Goal: Information Seeking & Learning: Learn about a topic

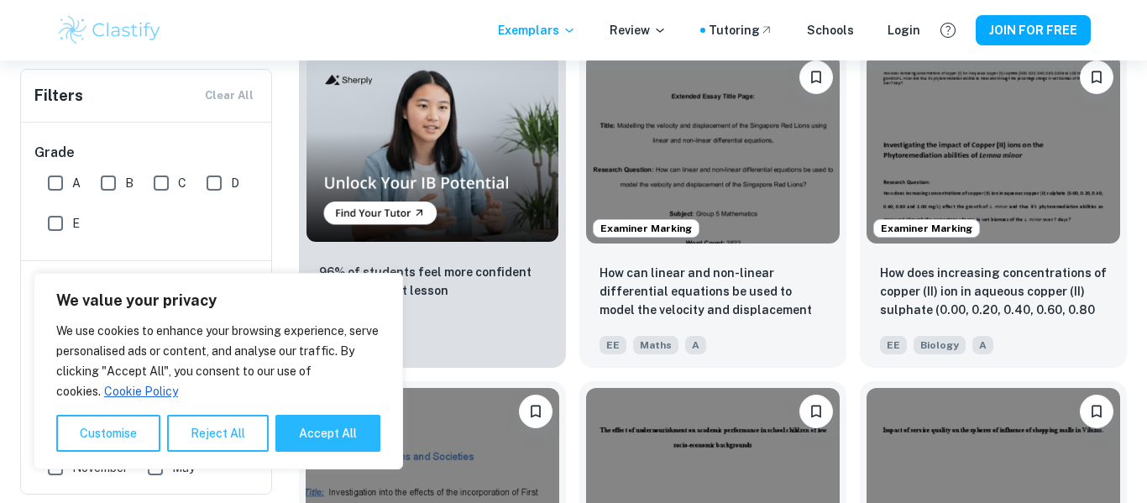
scroll to position [1122, 0]
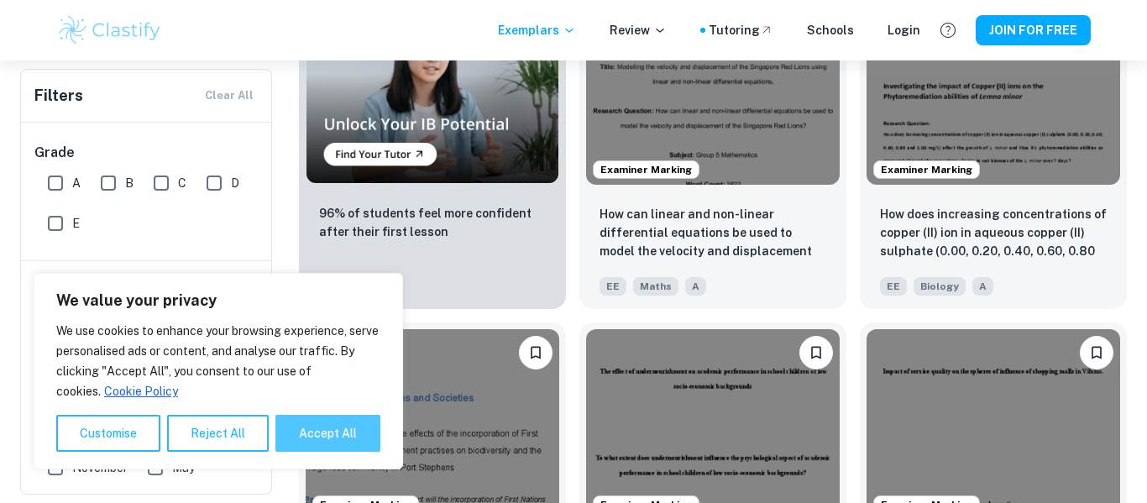
click at [365, 422] on button "Accept All" at bounding box center [327, 433] width 105 height 37
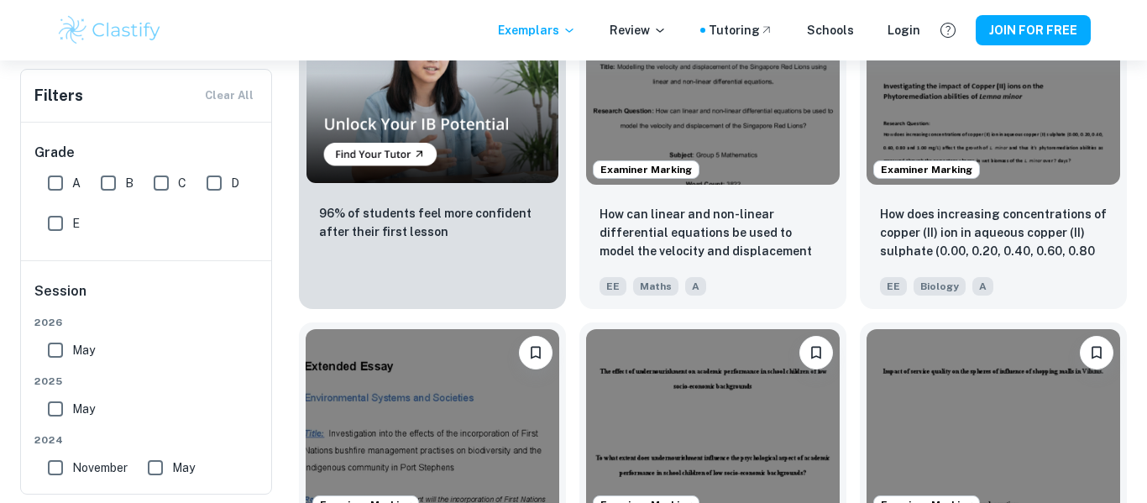
checkbox input "true"
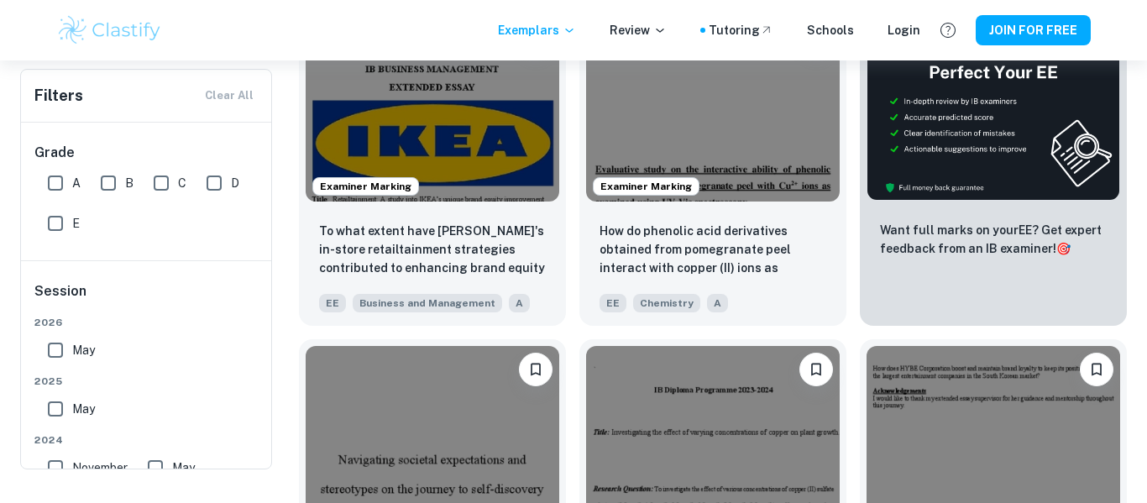
scroll to position [0, 0]
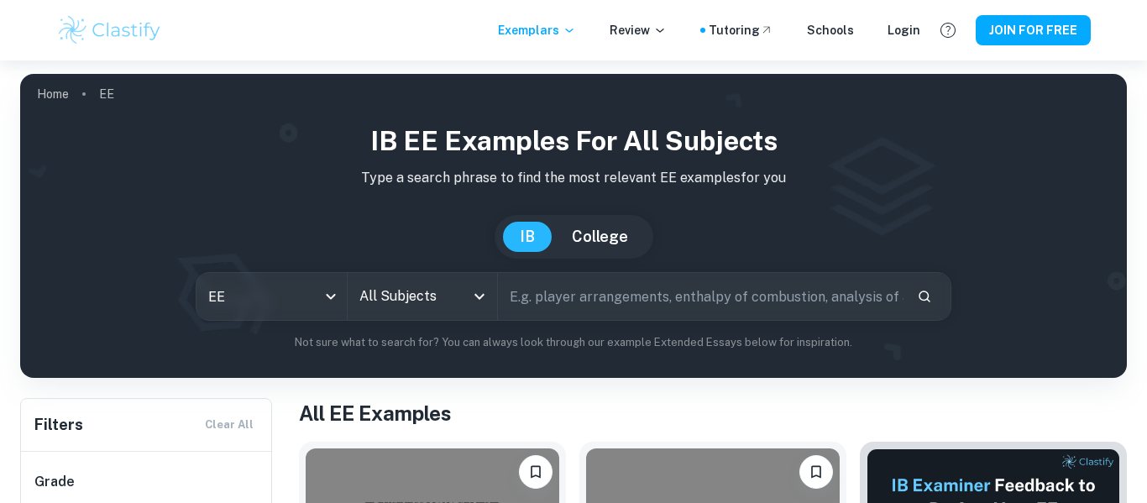
click at [475, 293] on icon "Open" at bounding box center [479, 296] width 20 height 20
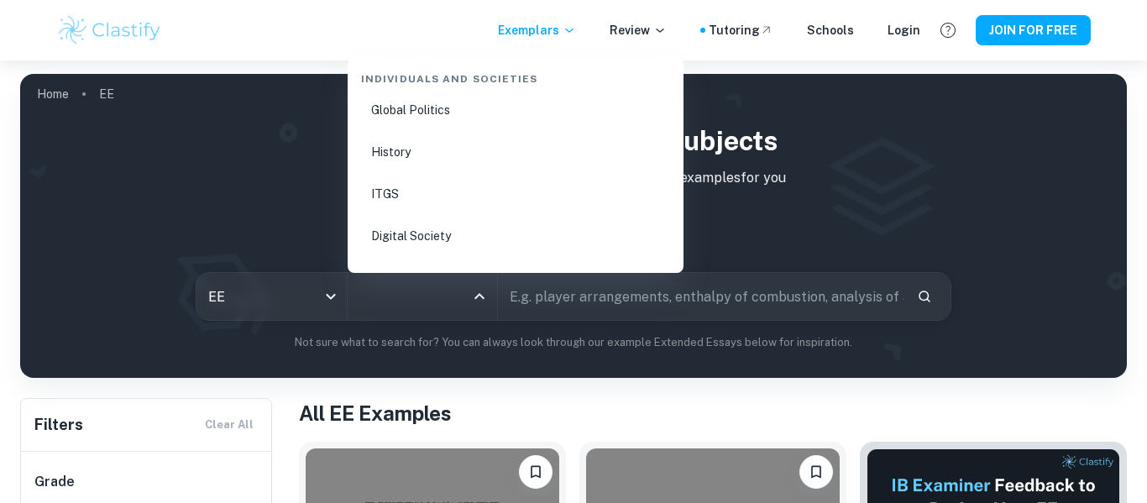
scroll to position [2143, 0]
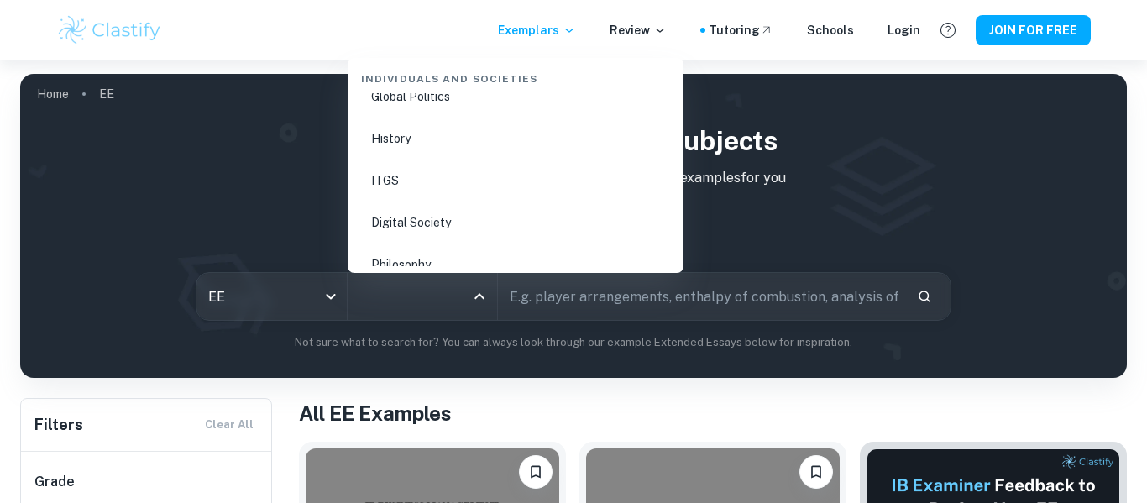
click at [418, 144] on li "History" at bounding box center [515, 138] width 322 height 39
type input "History"
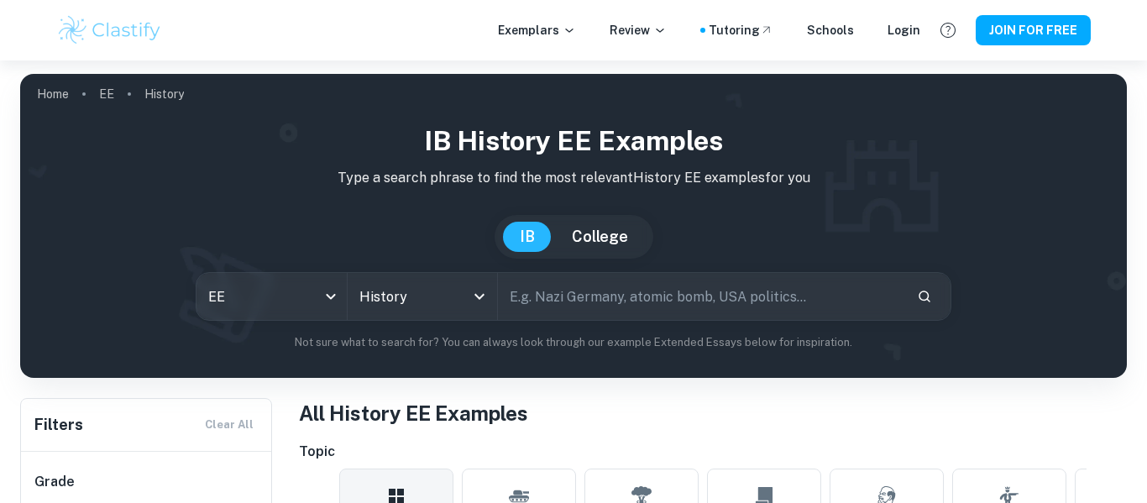
scroll to position [279, 0]
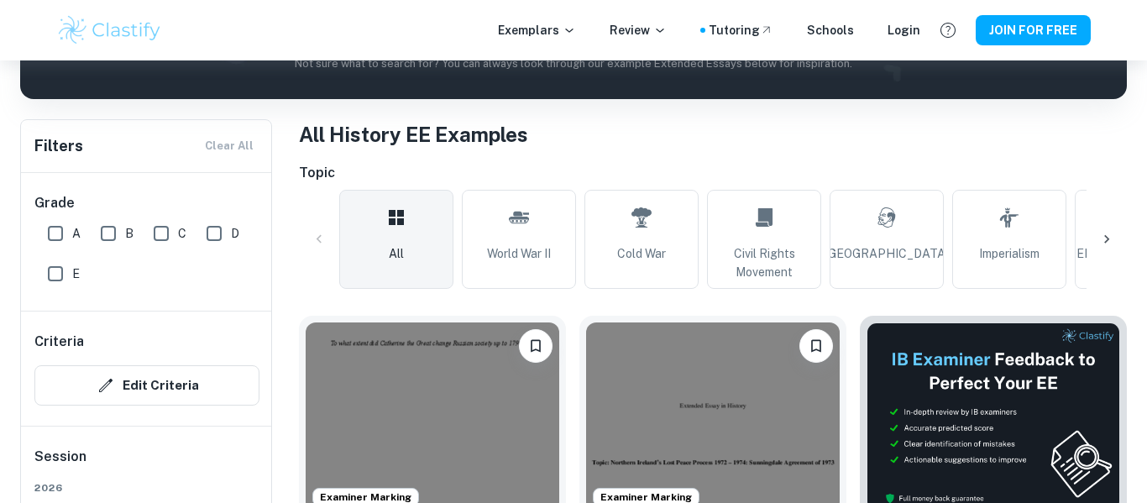
click at [1108, 242] on icon at bounding box center [1106, 239] width 17 height 17
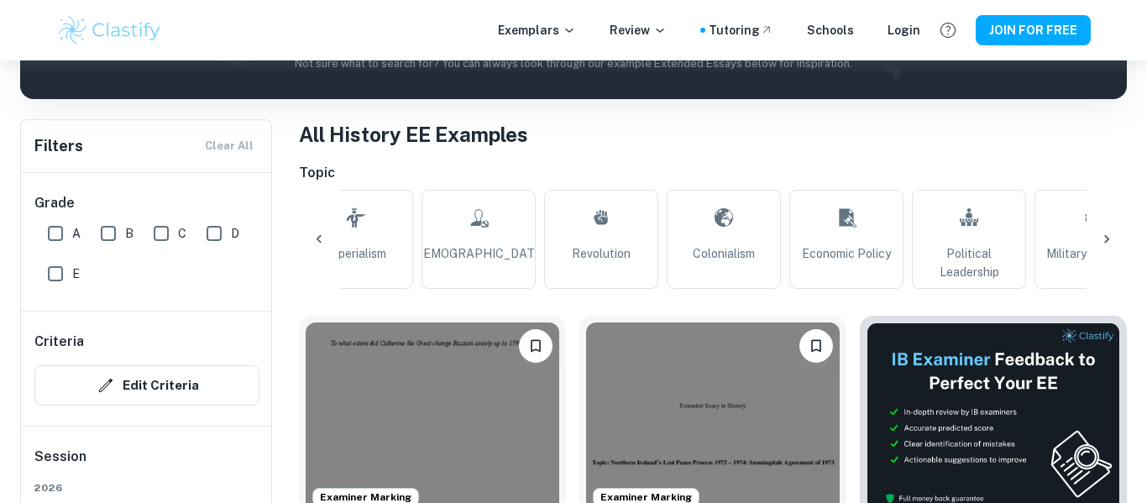
scroll to position [0, 675]
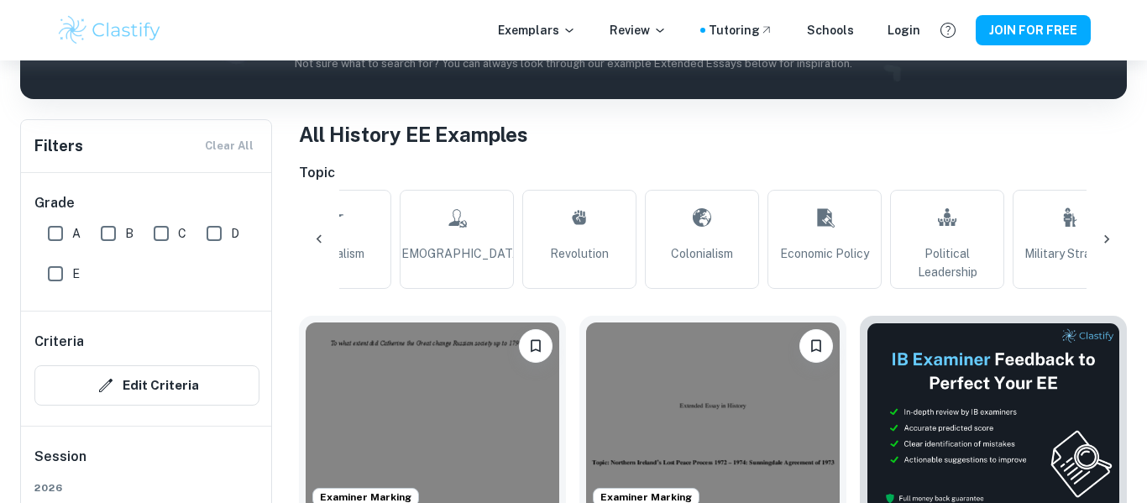
click at [1106, 241] on icon at bounding box center [1106, 239] width 5 height 8
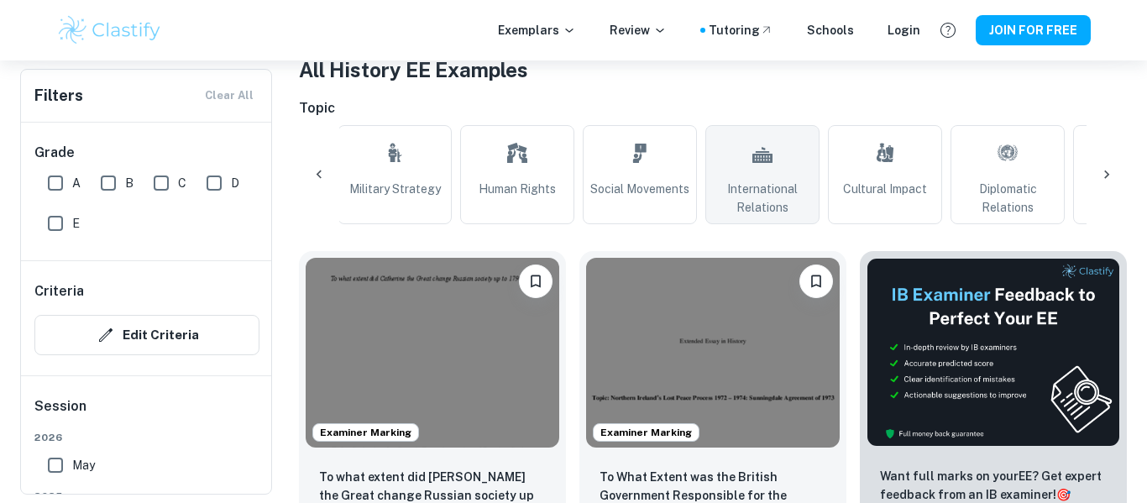
scroll to position [329, 0]
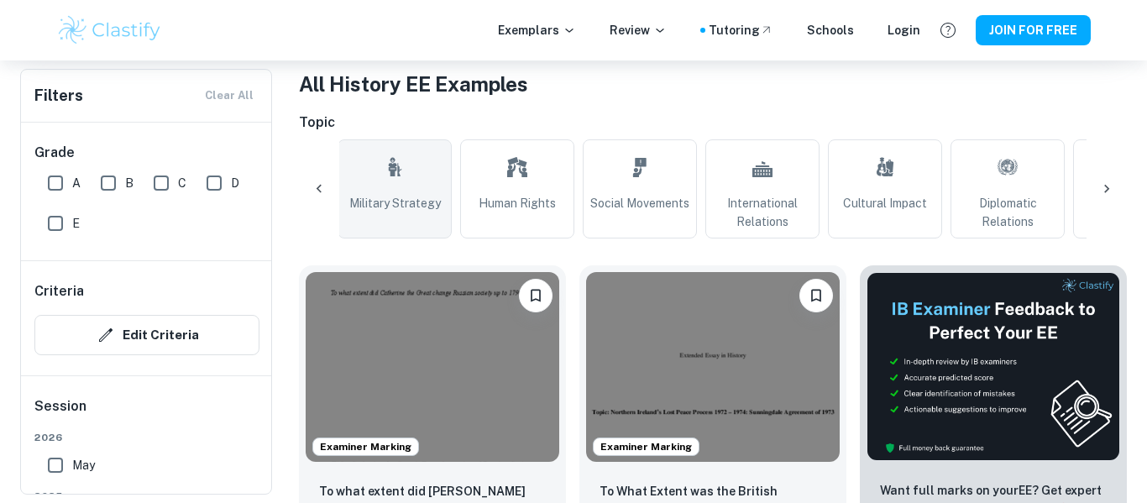
click at [421, 205] on span "Military Strategy" at bounding box center [394, 203] width 91 height 18
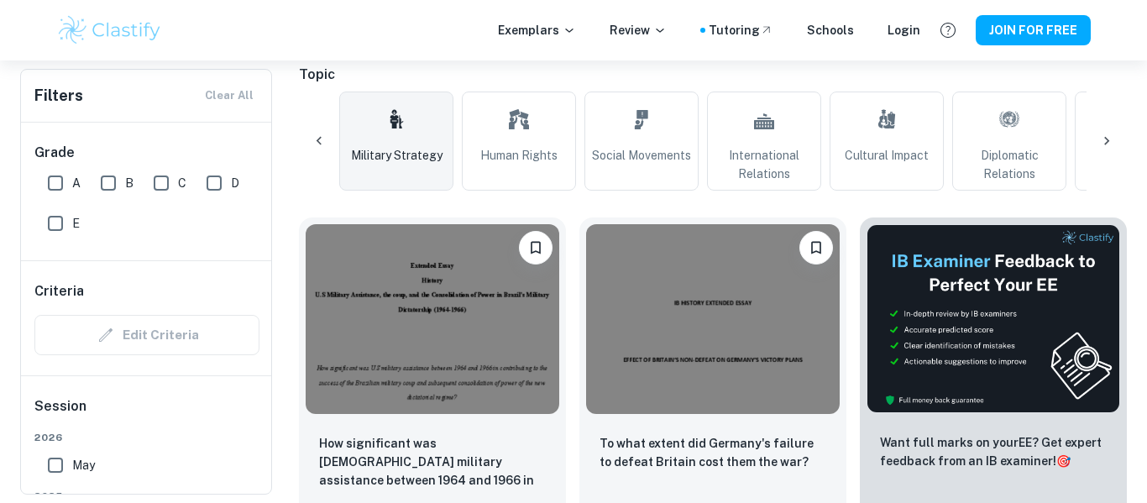
scroll to position [374, 0]
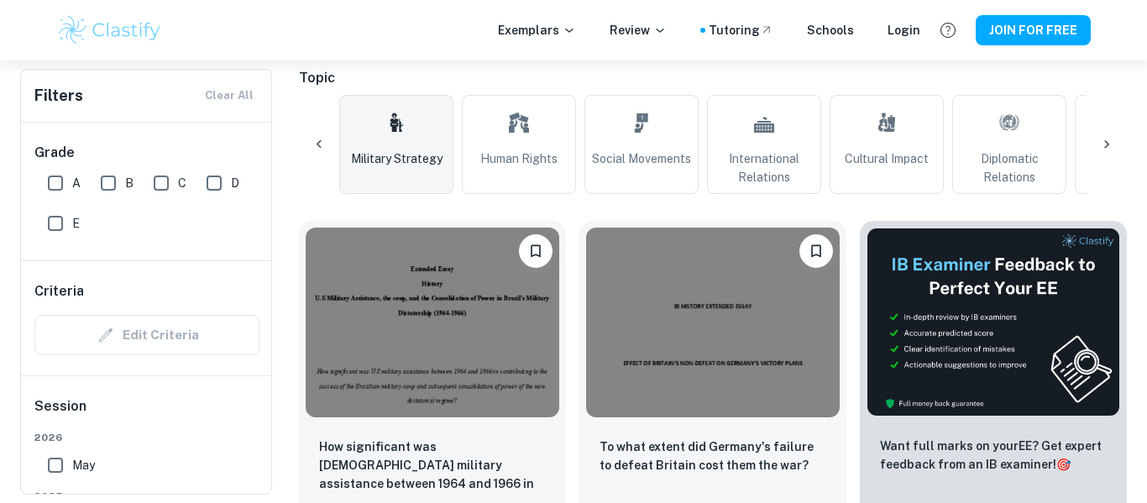
click at [1108, 143] on icon at bounding box center [1106, 144] width 17 height 17
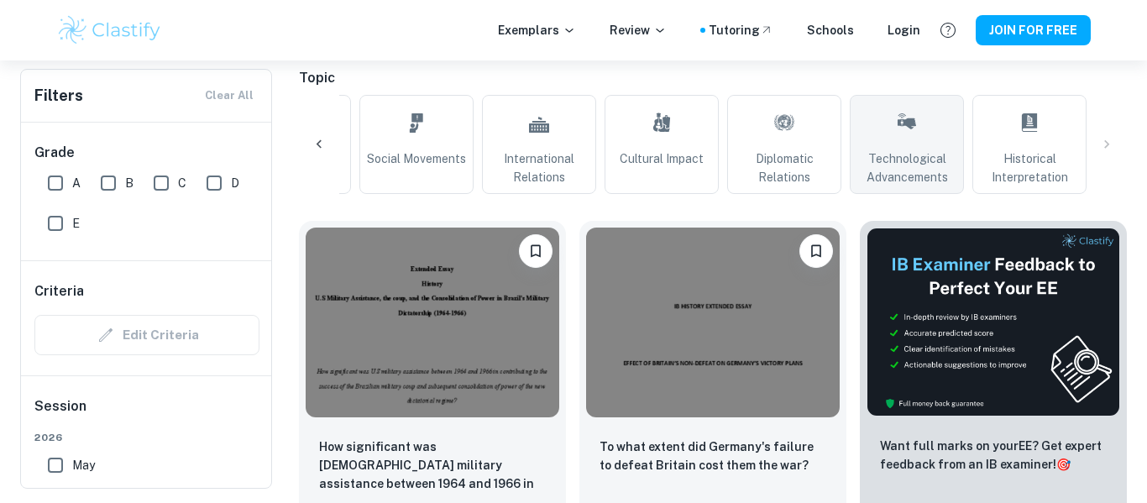
scroll to position [0, 0]
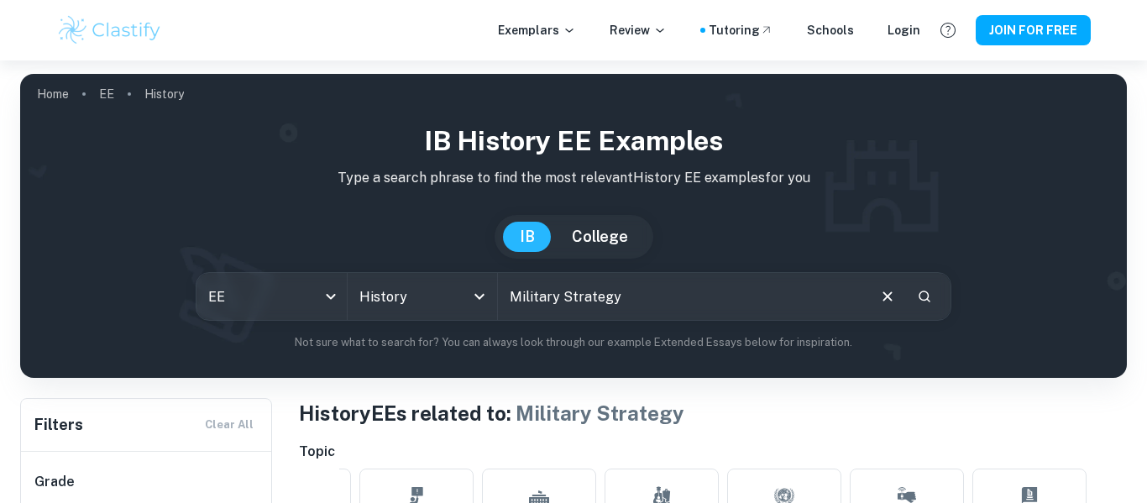
click at [651, 292] on input "Military Strategy" at bounding box center [681, 296] width 367 height 47
type input "M"
type input "gulf"
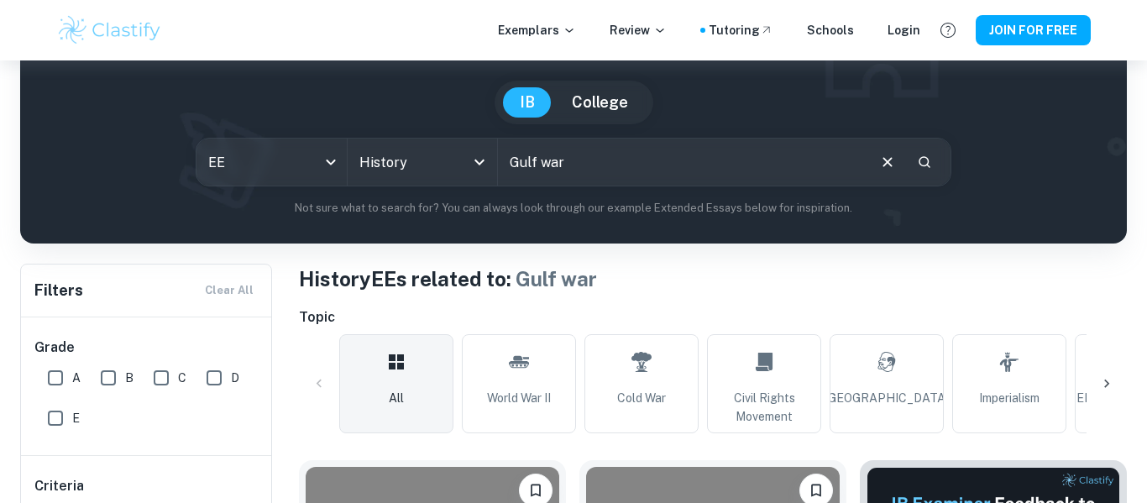
scroll to position [126, 0]
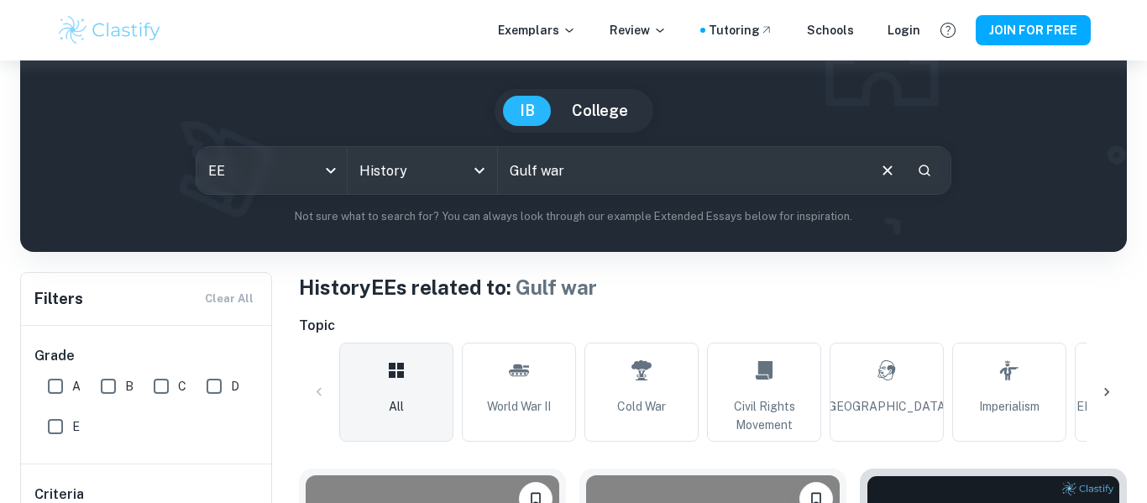
click at [1096, 393] on div at bounding box center [1106, 392] width 40 height 40
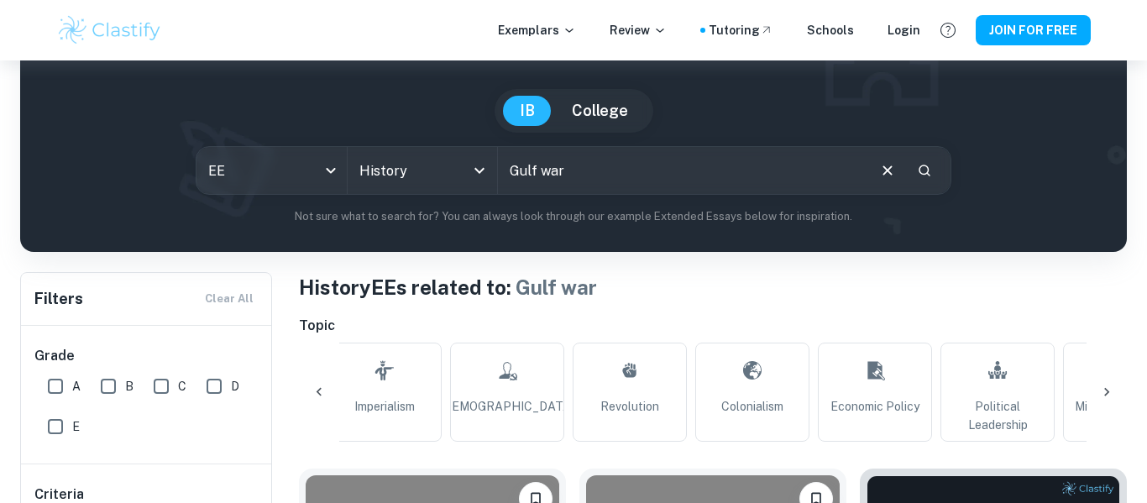
scroll to position [0, 675]
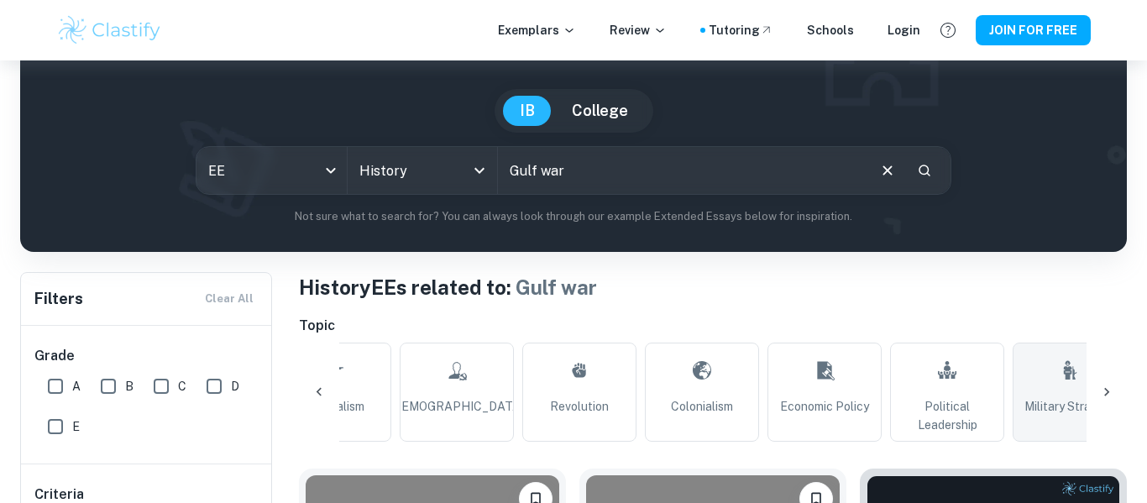
click at [1061, 399] on span "Military Strategy" at bounding box center [1069, 406] width 91 height 18
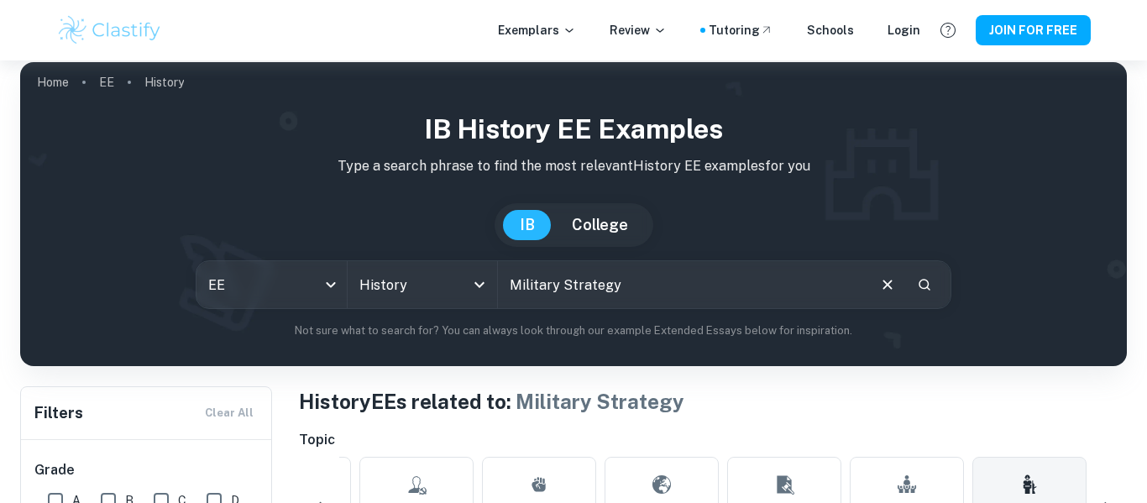
scroll to position [222, 0]
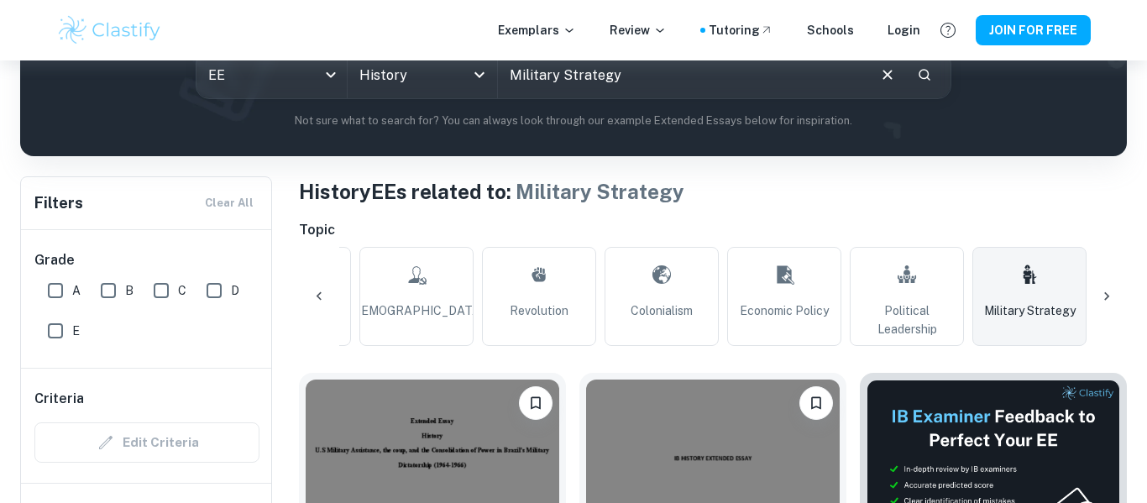
click at [1102, 294] on icon at bounding box center [1106, 296] width 17 height 17
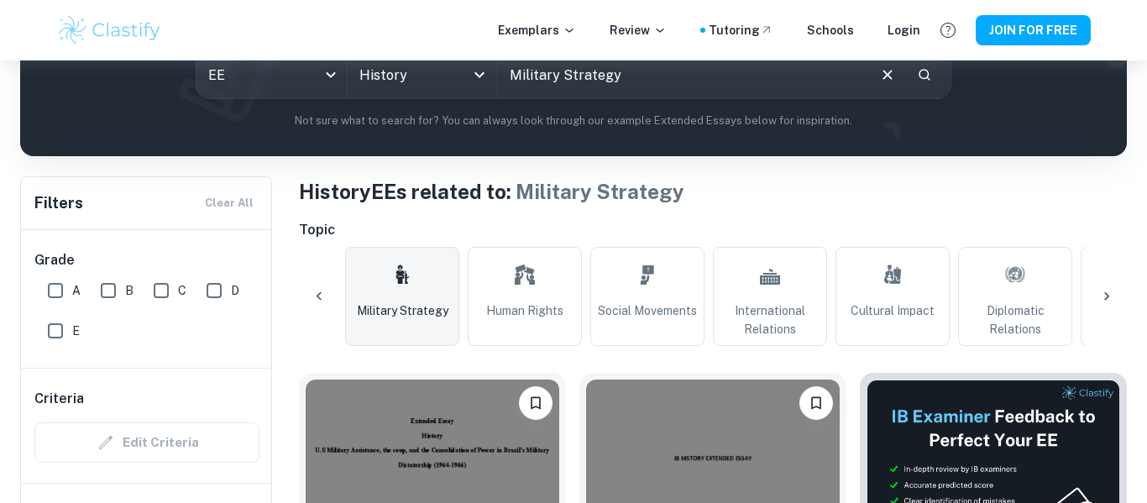
scroll to position [0, 1390]
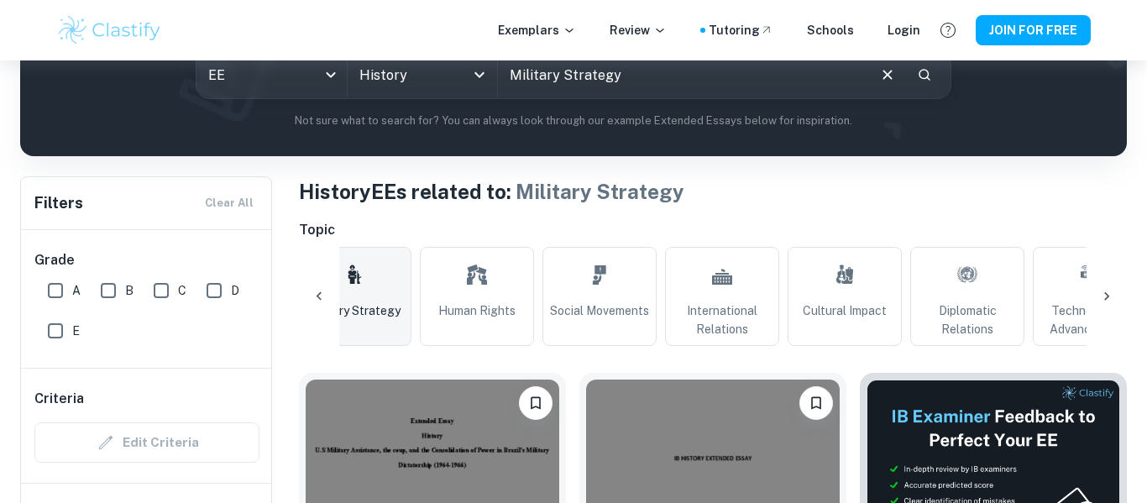
click at [1102, 294] on icon at bounding box center [1106, 296] width 17 height 17
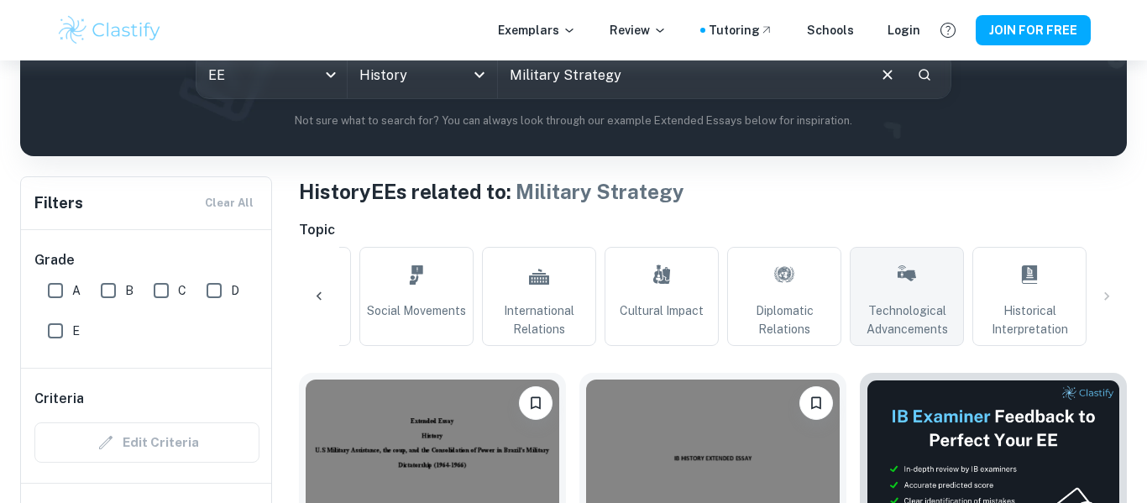
click at [926, 285] on link "Technological Advancements" at bounding box center [907, 296] width 114 height 99
type input "Technological Advancements"
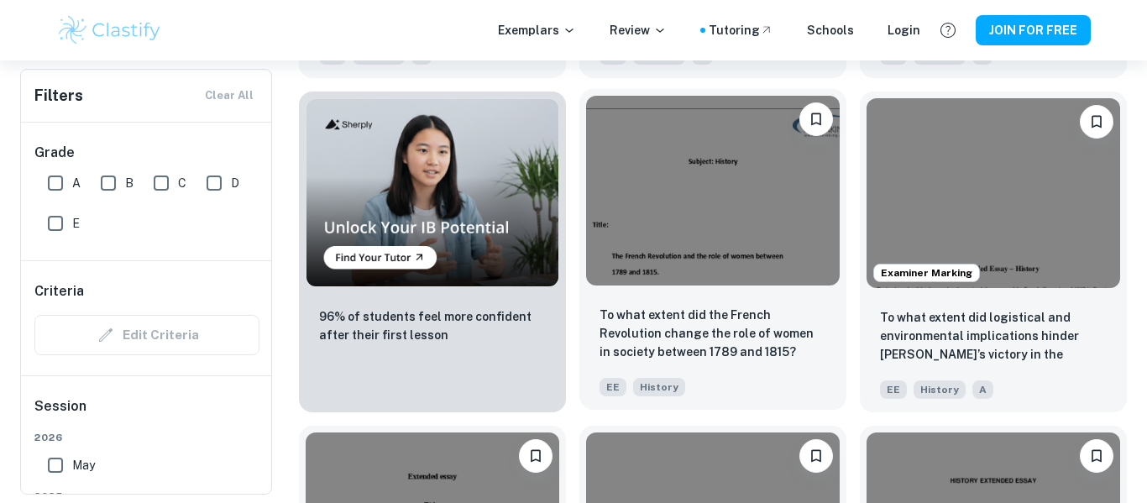
scroll to position [1176, 0]
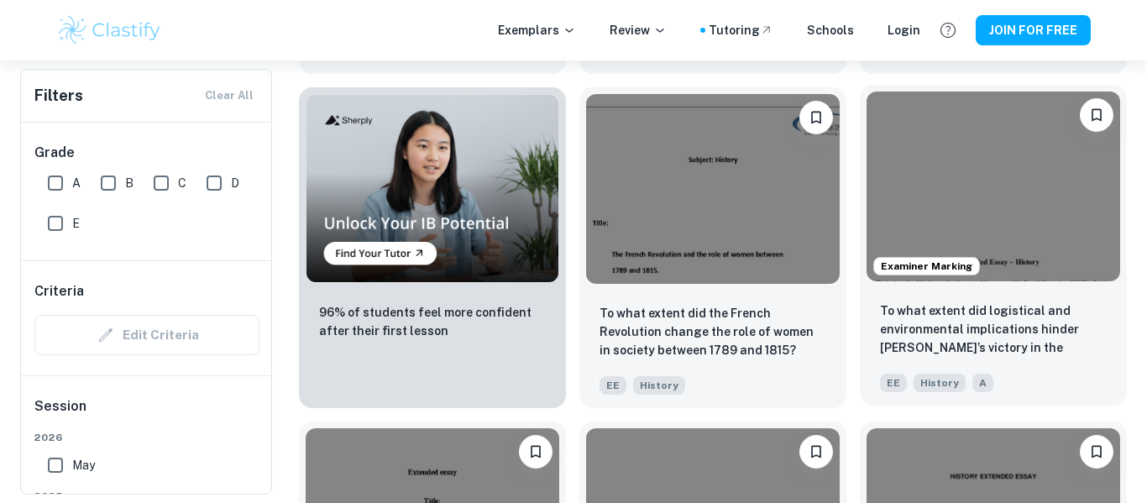
click at [970, 212] on img at bounding box center [993, 186] width 254 height 190
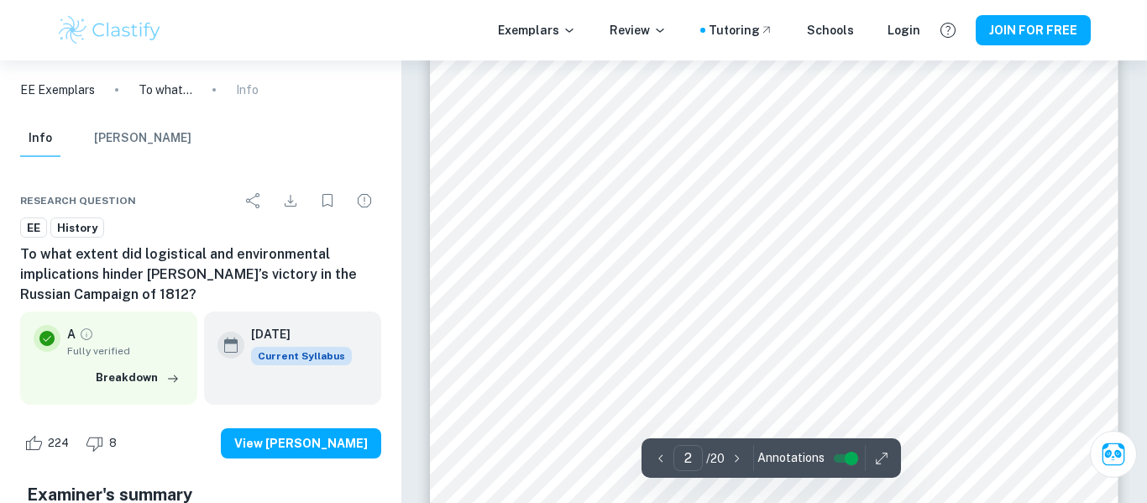
type input "1"
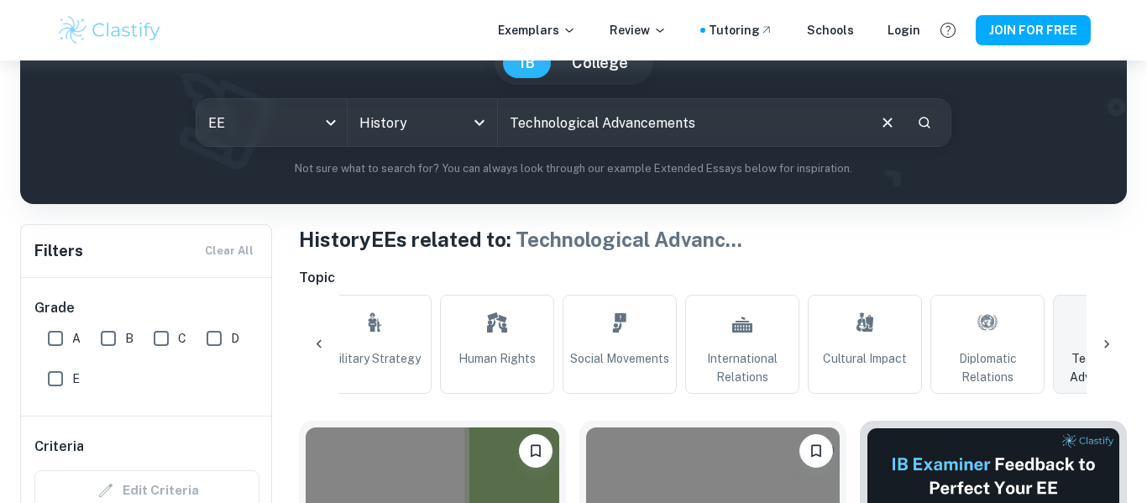
scroll to position [175, 0]
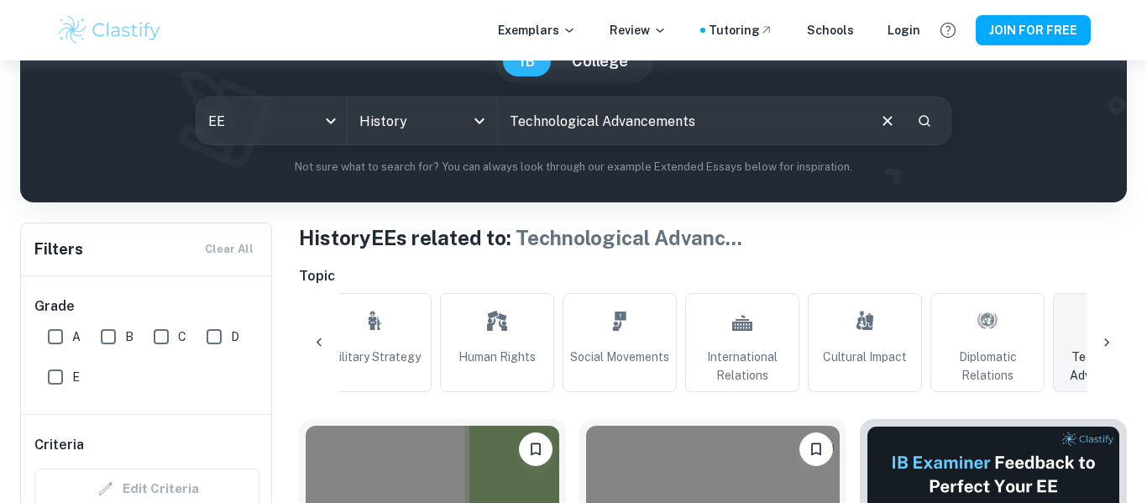
click at [1114, 348] on icon at bounding box center [1106, 342] width 17 height 17
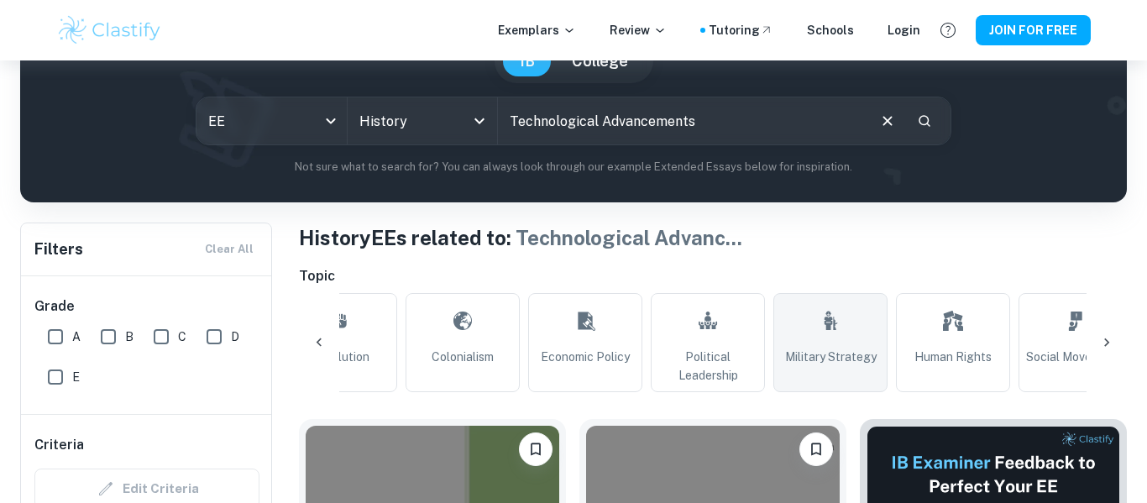
scroll to position [0, 912]
click at [860, 344] on link "Military Strategy" at bounding box center [832, 342] width 114 height 99
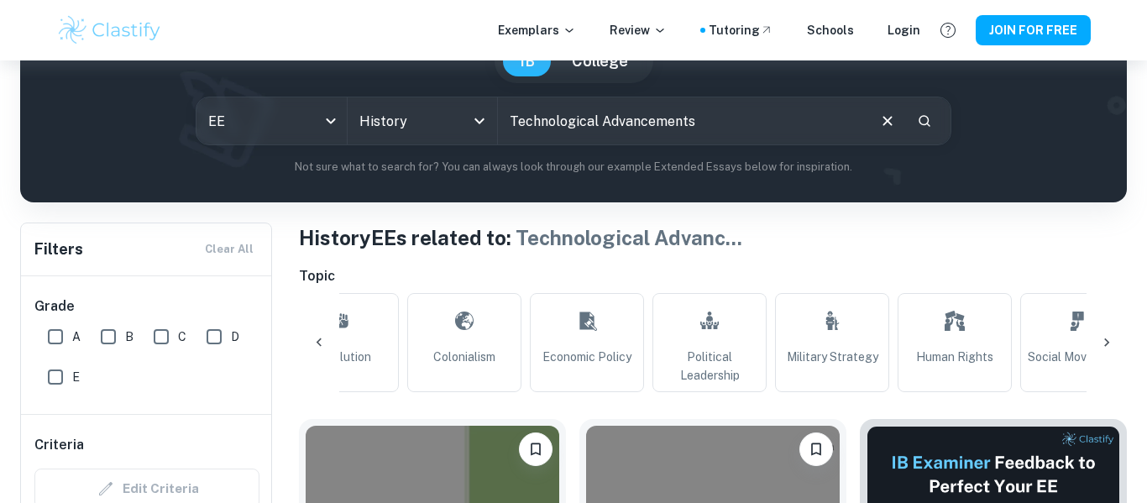
type input "Military Strategy"
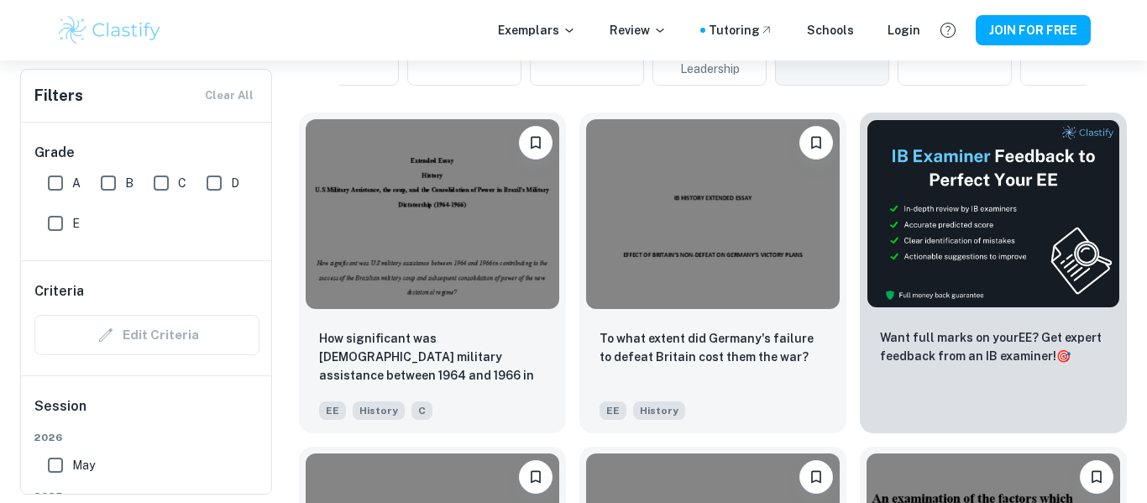
scroll to position [483, 0]
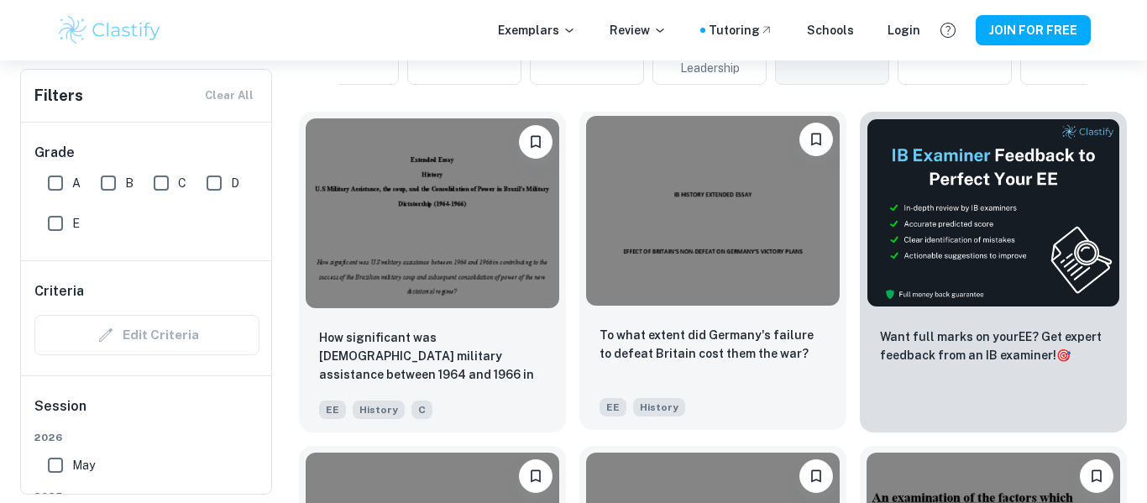
click at [764, 284] on img at bounding box center [713, 211] width 254 height 190
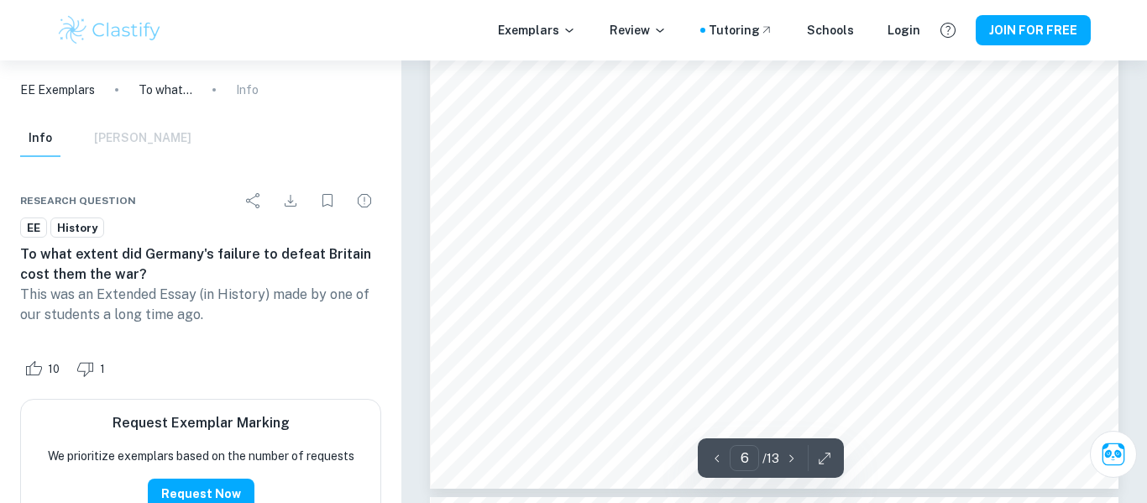
scroll to position [5692, 0]
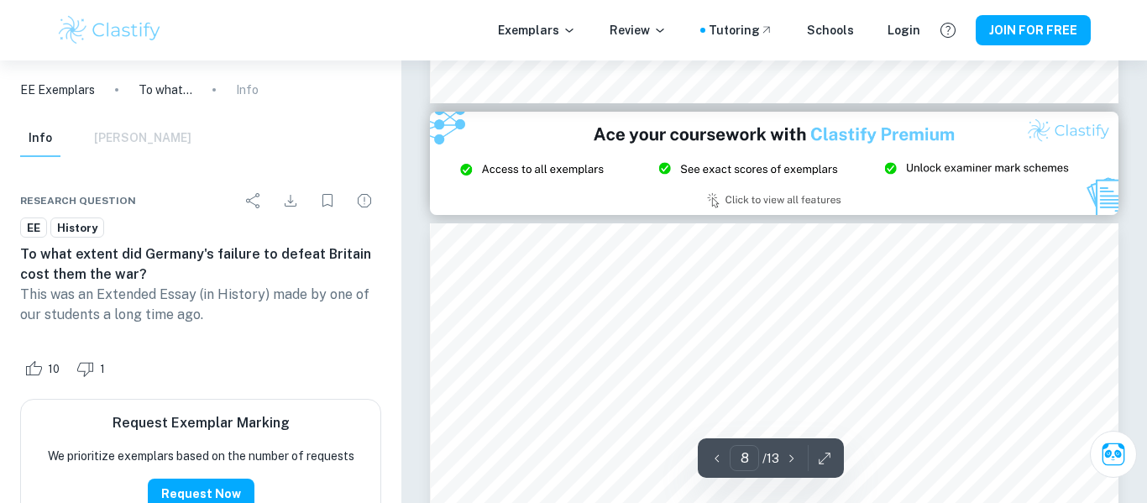
type input "9"
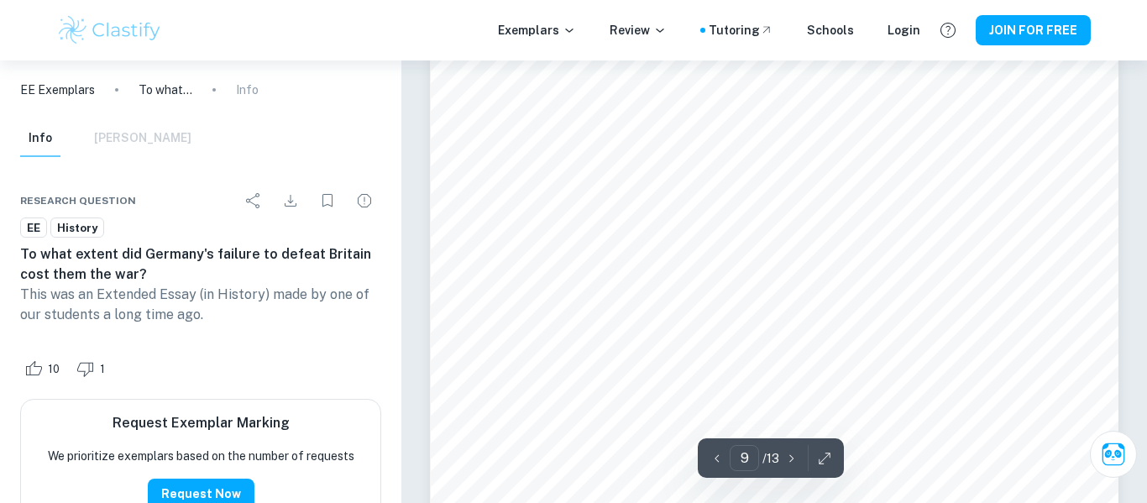
scroll to position [8236, 0]
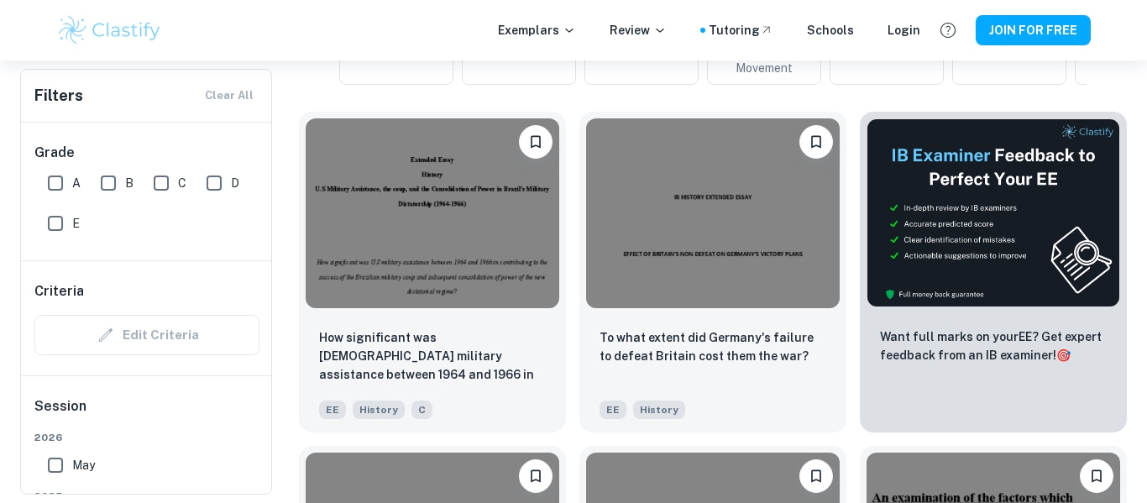
scroll to position [0, 635]
click at [120, 184] on input "B" at bounding box center [108, 183] width 34 height 34
checkbox input "true"
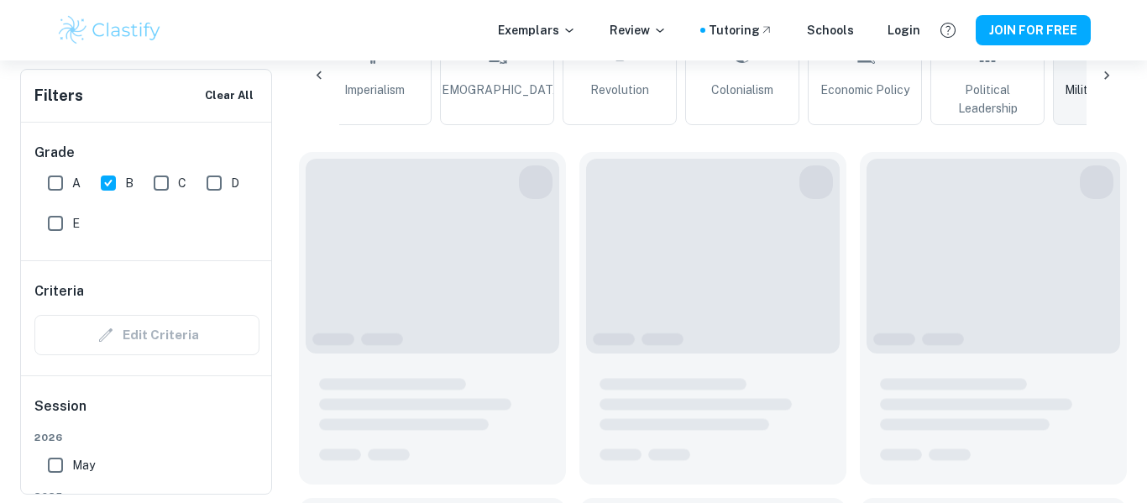
scroll to position [523, 0]
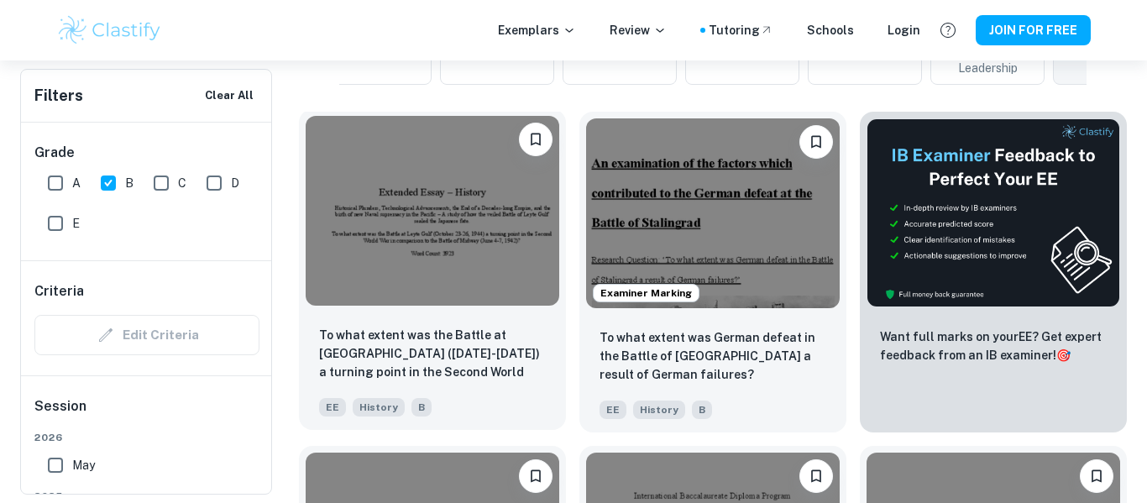
click at [382, 291] on img at bounding box center [433, 211] width 254 height 190
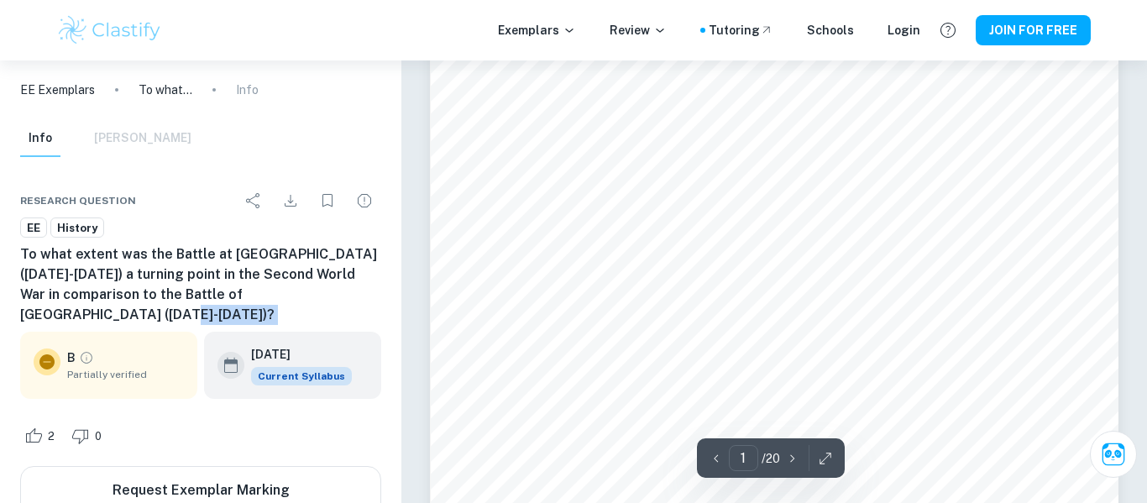
scroll to position [51, 0]
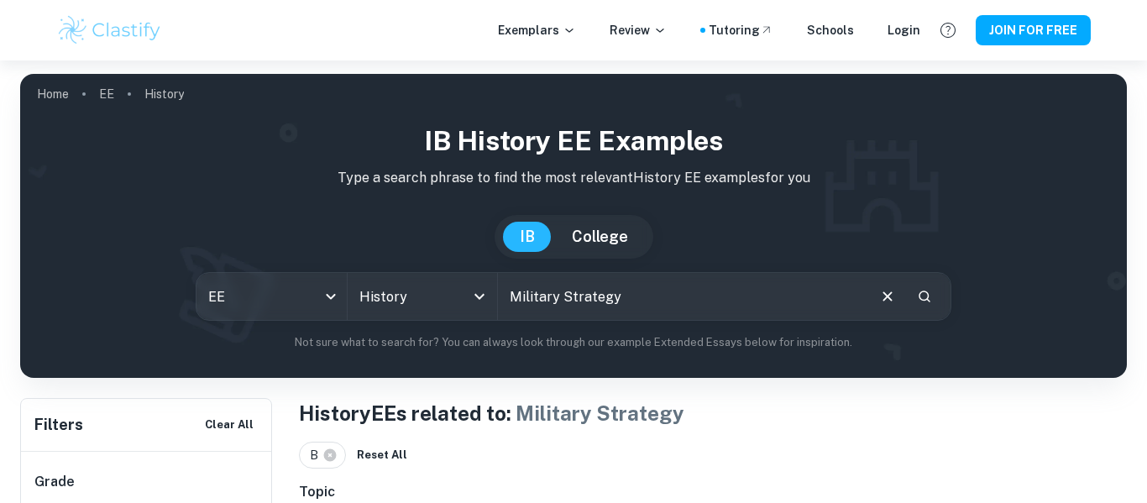
click at [693, 291] on input "Military Strategy" at bounding box center [681, 296] width 367 height 47
type input "M"
type input "world studies"
click at [331, 456] on icon at bounding box center [329, 454] width 15 height 15
checkbox input "false"
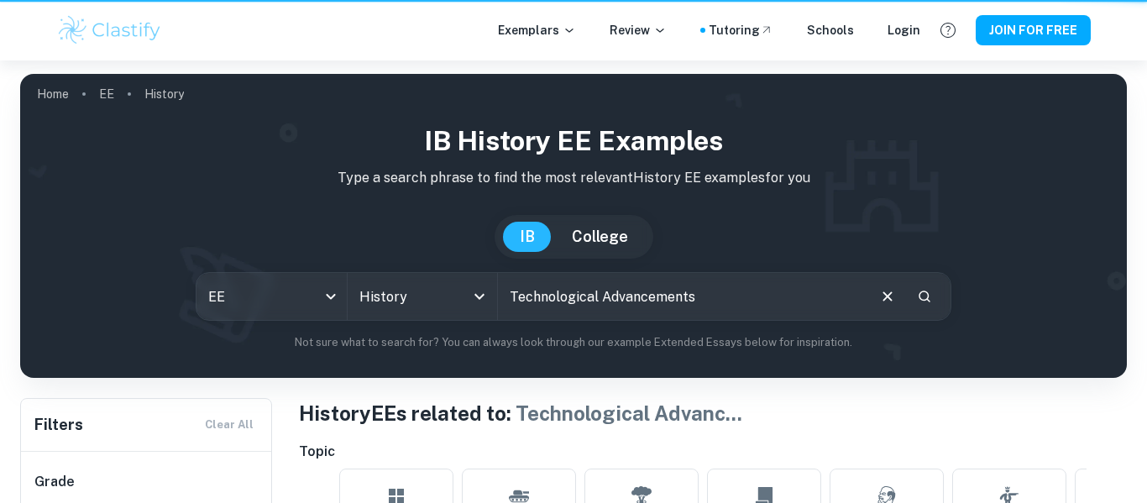
scroll to position [175, 0]
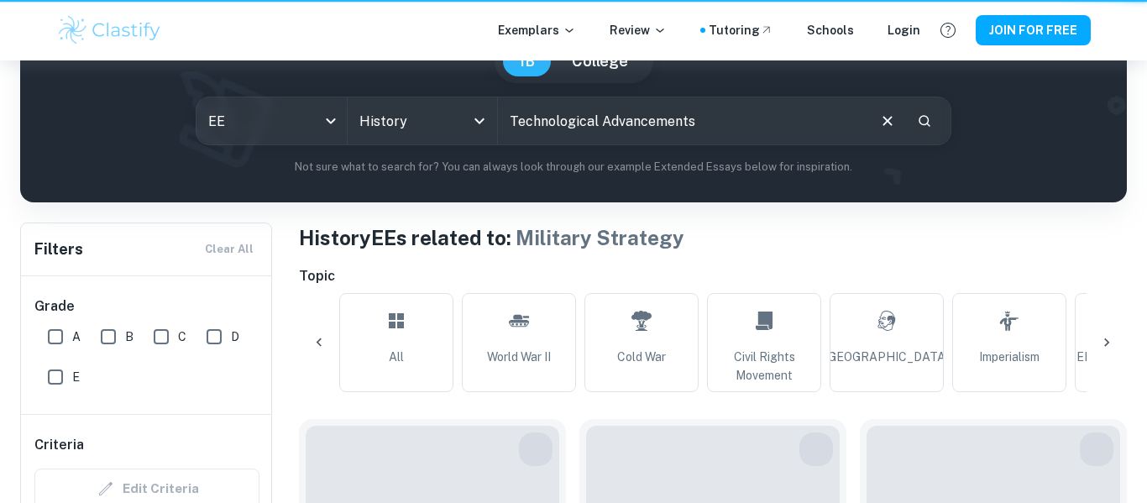
type input "Military Strategy"
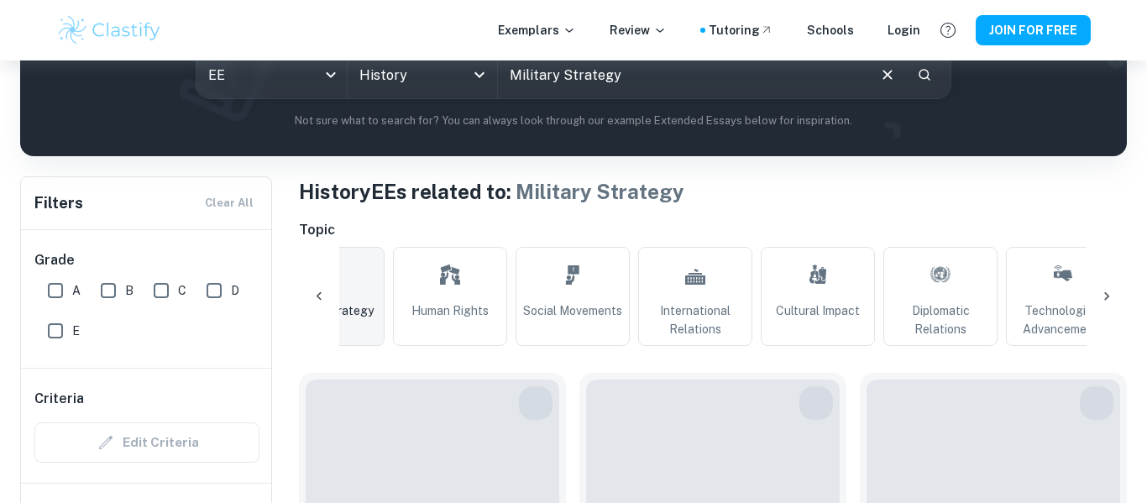
scroll to position [0, 1367]
